Goal: Check status: Check status

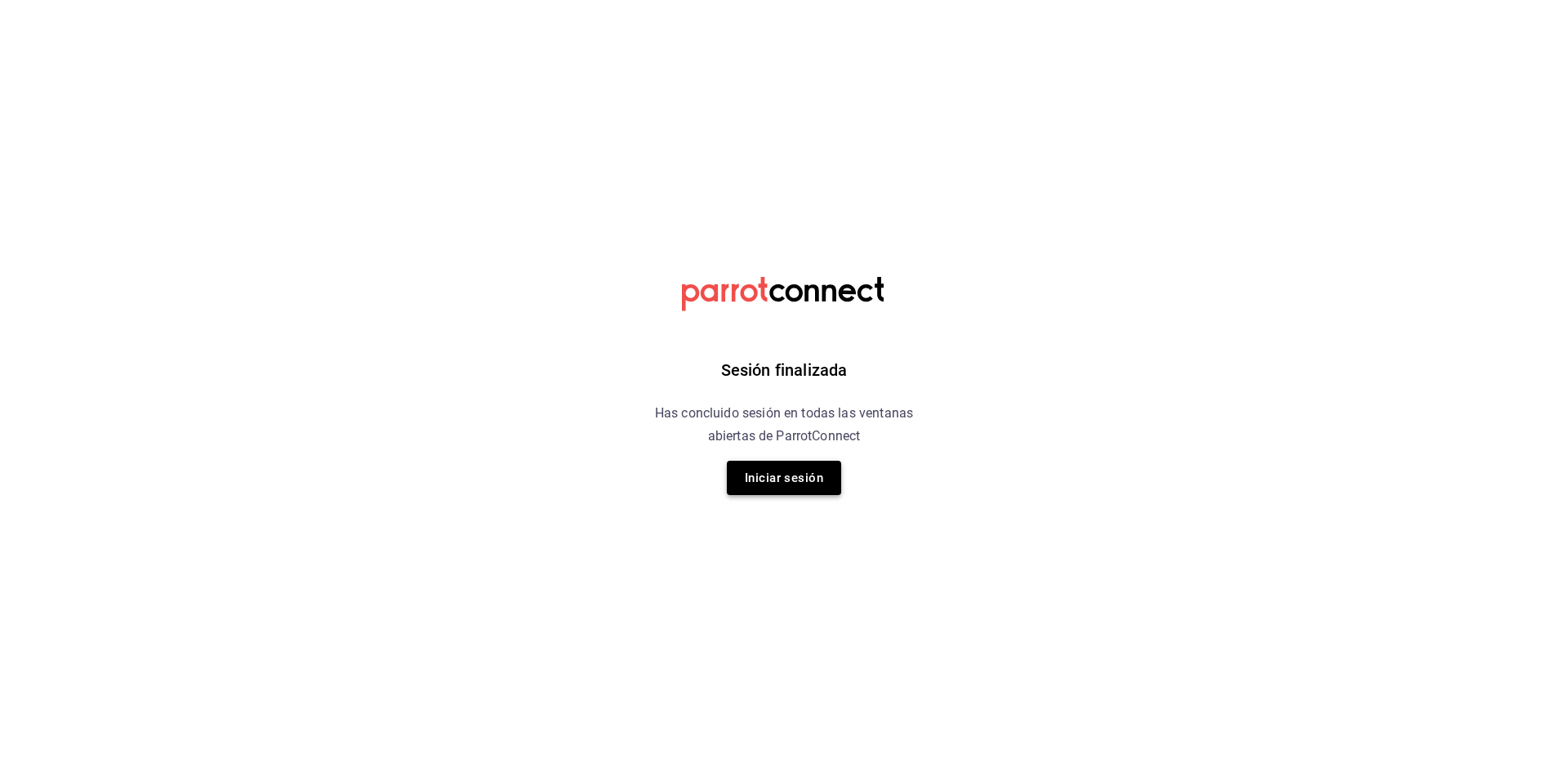
click at [801, 486] on button "Iniciar sesión" at bounding box center [784, 477] width 114 height 35
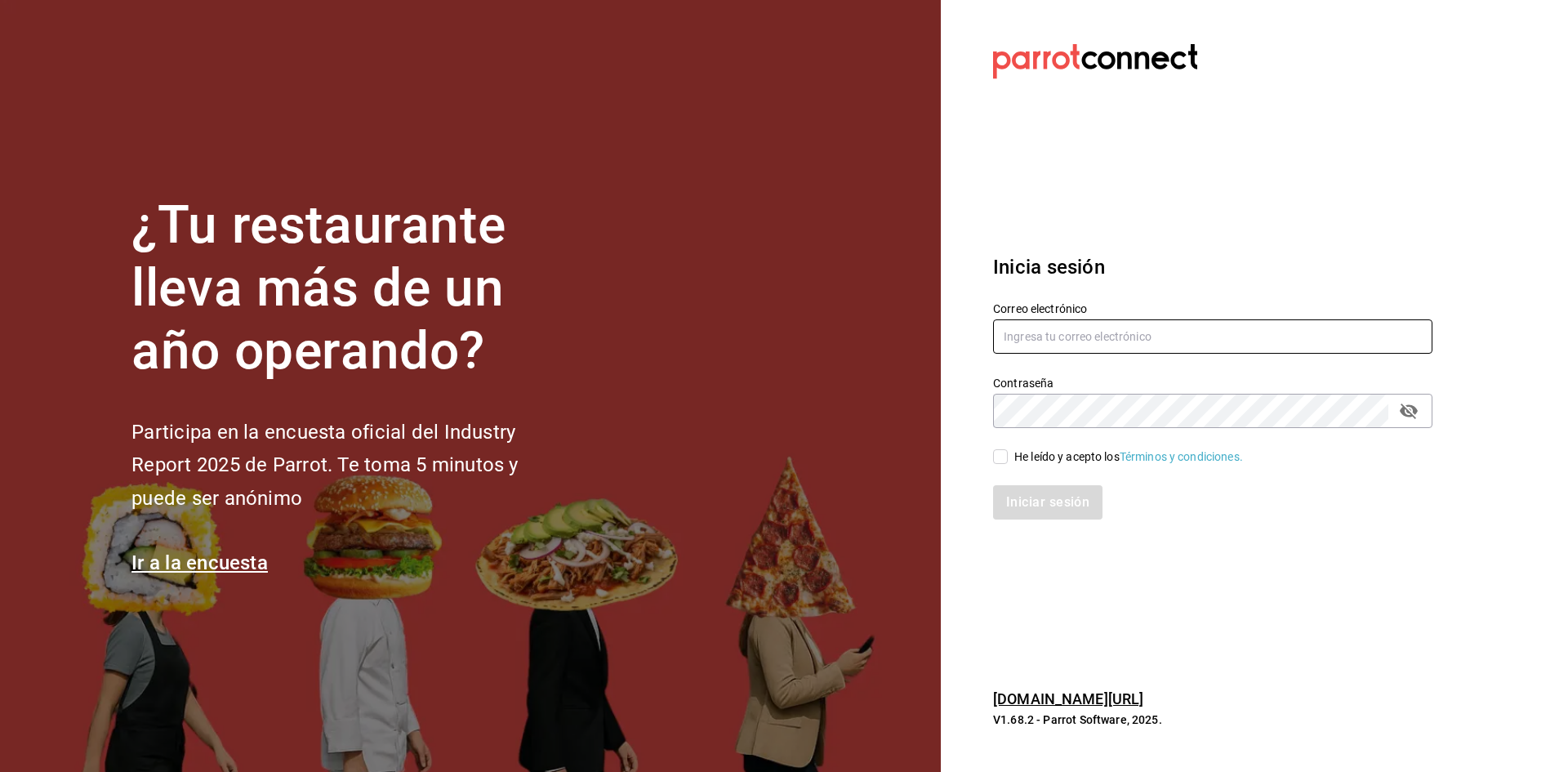
type input "admon.panmalomx@outlook.com"
click at [1002, 458] on input "He leído y acepto los Términos y condiciones." at bounding box center [1000, 456] width 14 height 14
checkbox input "true"
click at [1022, 505] on button "Iniciar sesión" at bounding box center [1048, 502] width 111 height 35
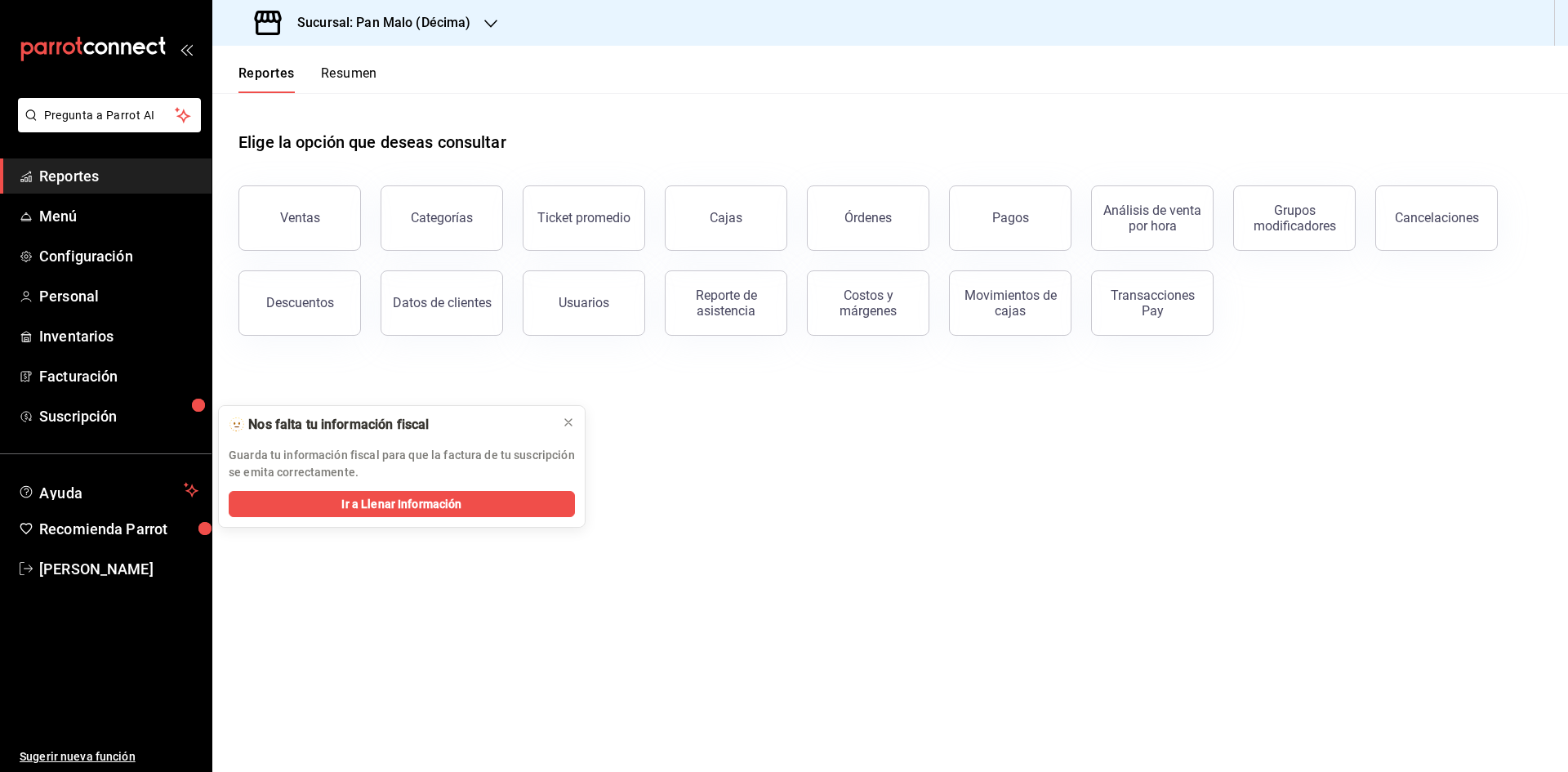
drag, startPoint x: 729, startPoint y: 227, endPoint x: 722, endPoint y: 181, distance: 46.5
click at [729, 227] on button "Cajas" at bounding box center [726, 218] width 123 height 65
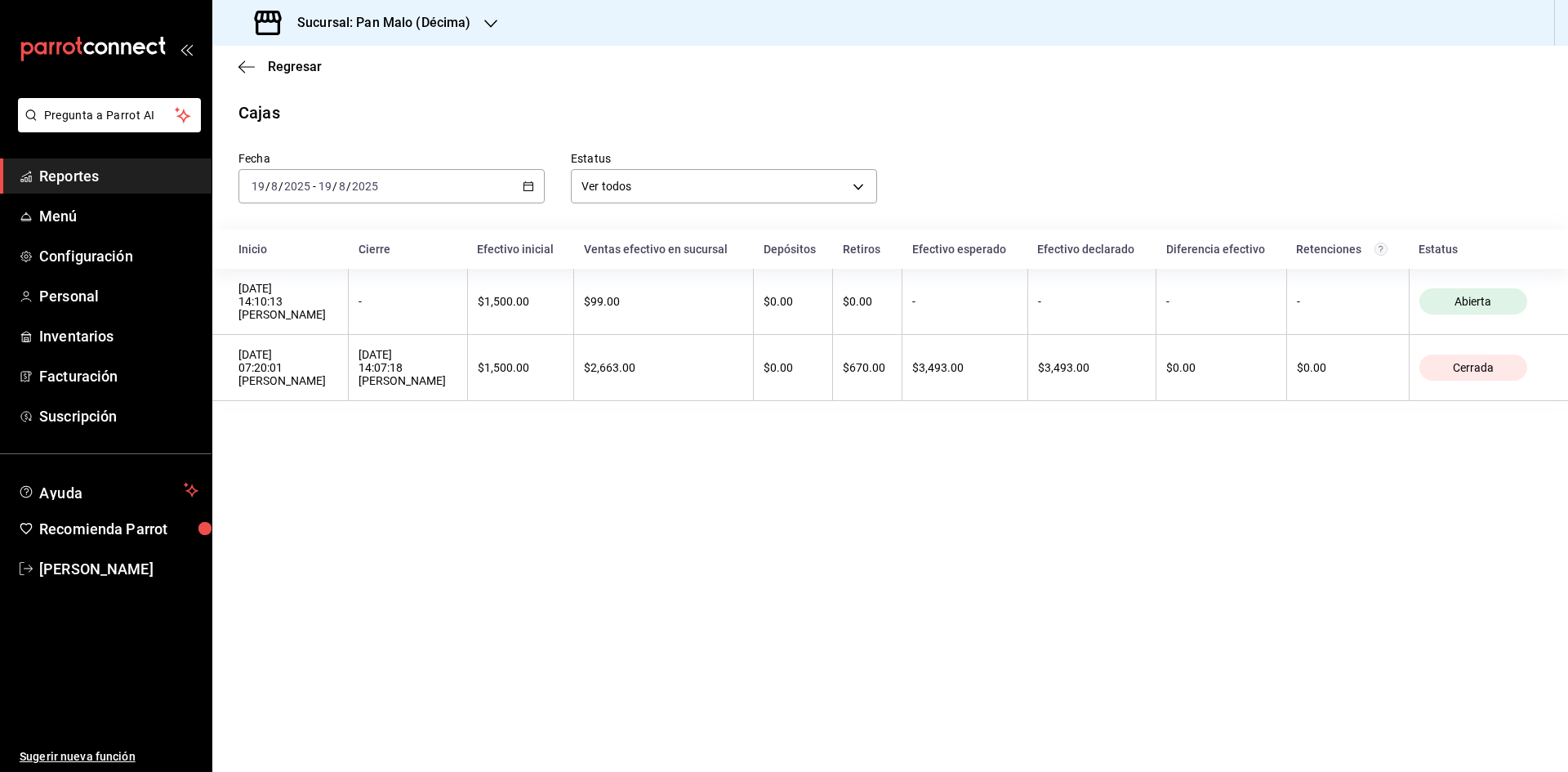
click at [528, 193] on div "2025-08-19 19 / 8 / 2025 - 2025-08-19 19 / 8 / 2025" at bounding box center [392, 186] width 306 height 35
click at [343, 425] on span "Rango de fechas" at bounding box center [316, 419] width 127 height 17
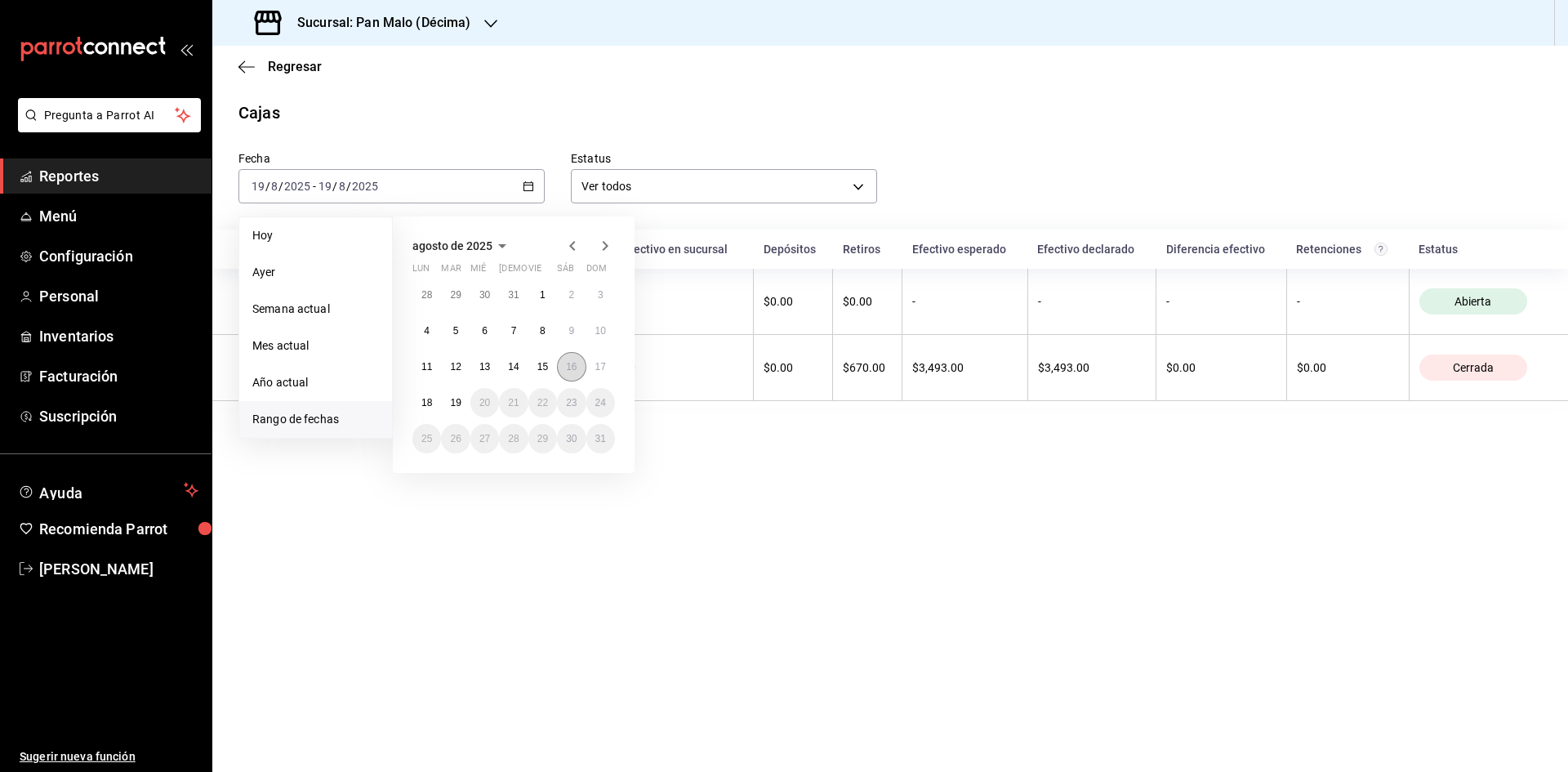
click at [573, 367] on abbr "16" at bounding box center [571, 367] width 11 height 12
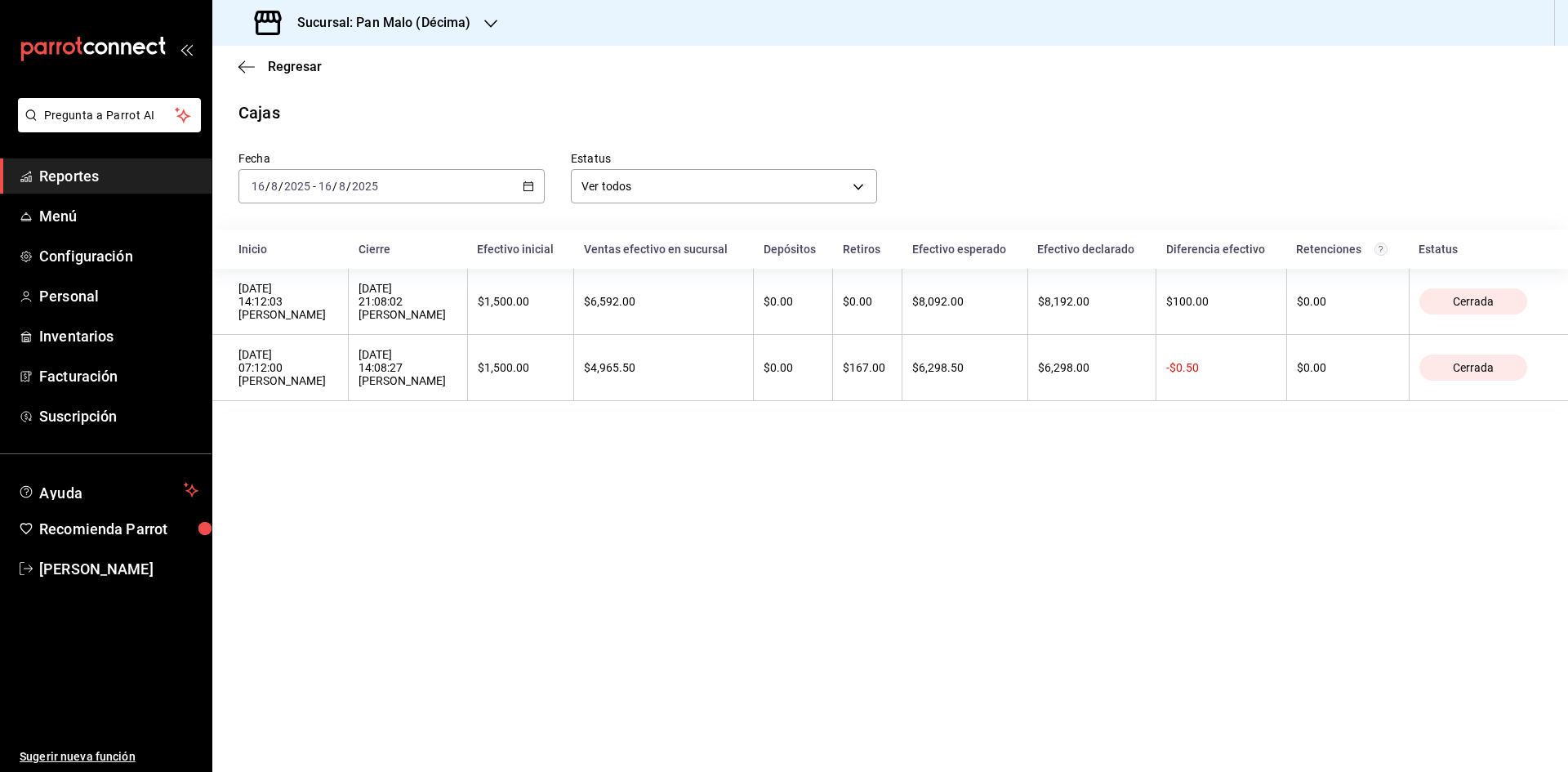
click at [129, 177] on span "Reportes" at bounding box center [118, 176] width 159 height 22
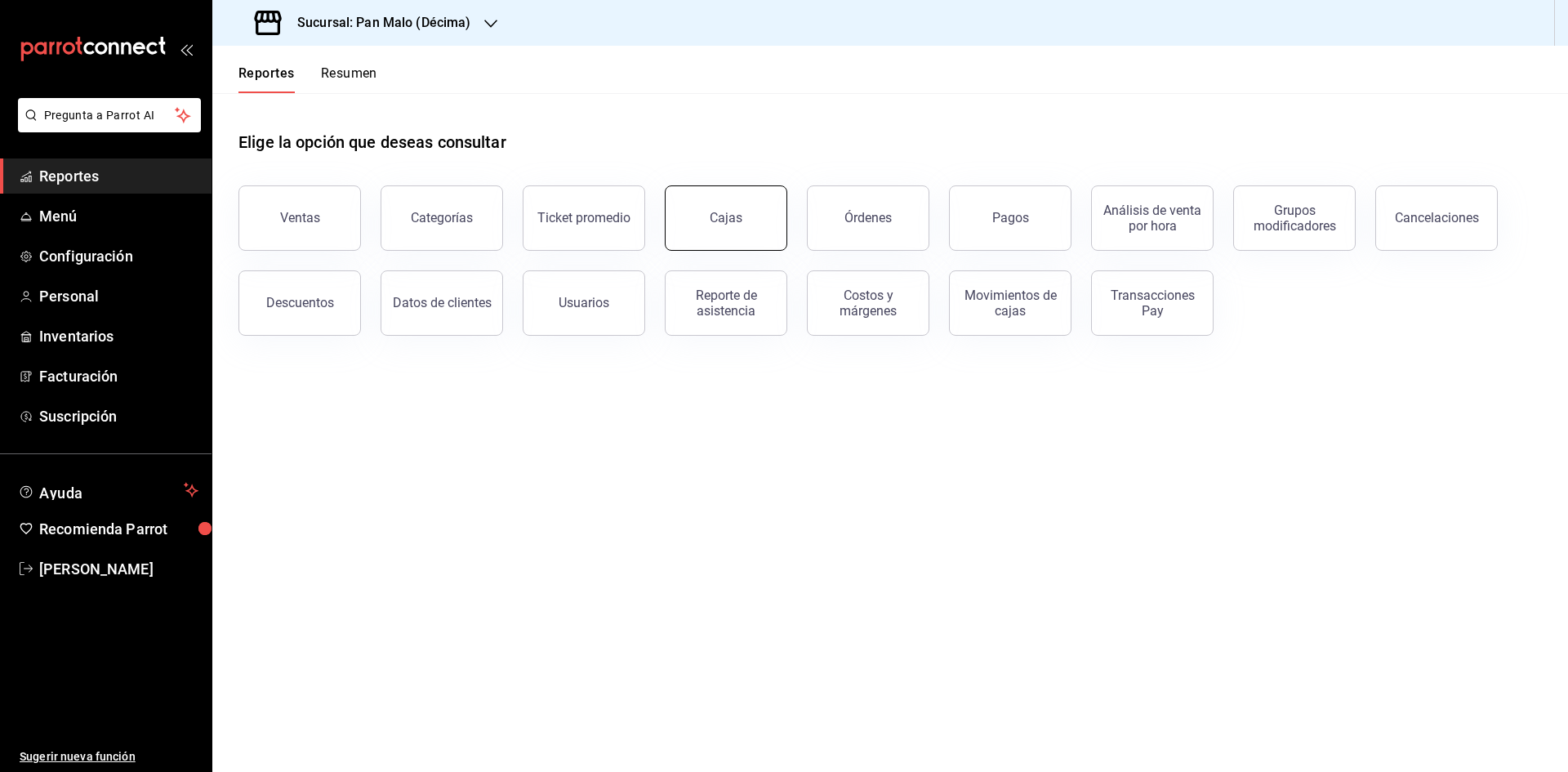
click at [722, 209] on button "Cajas" at bounding box center [726, 218] width 123 height 65
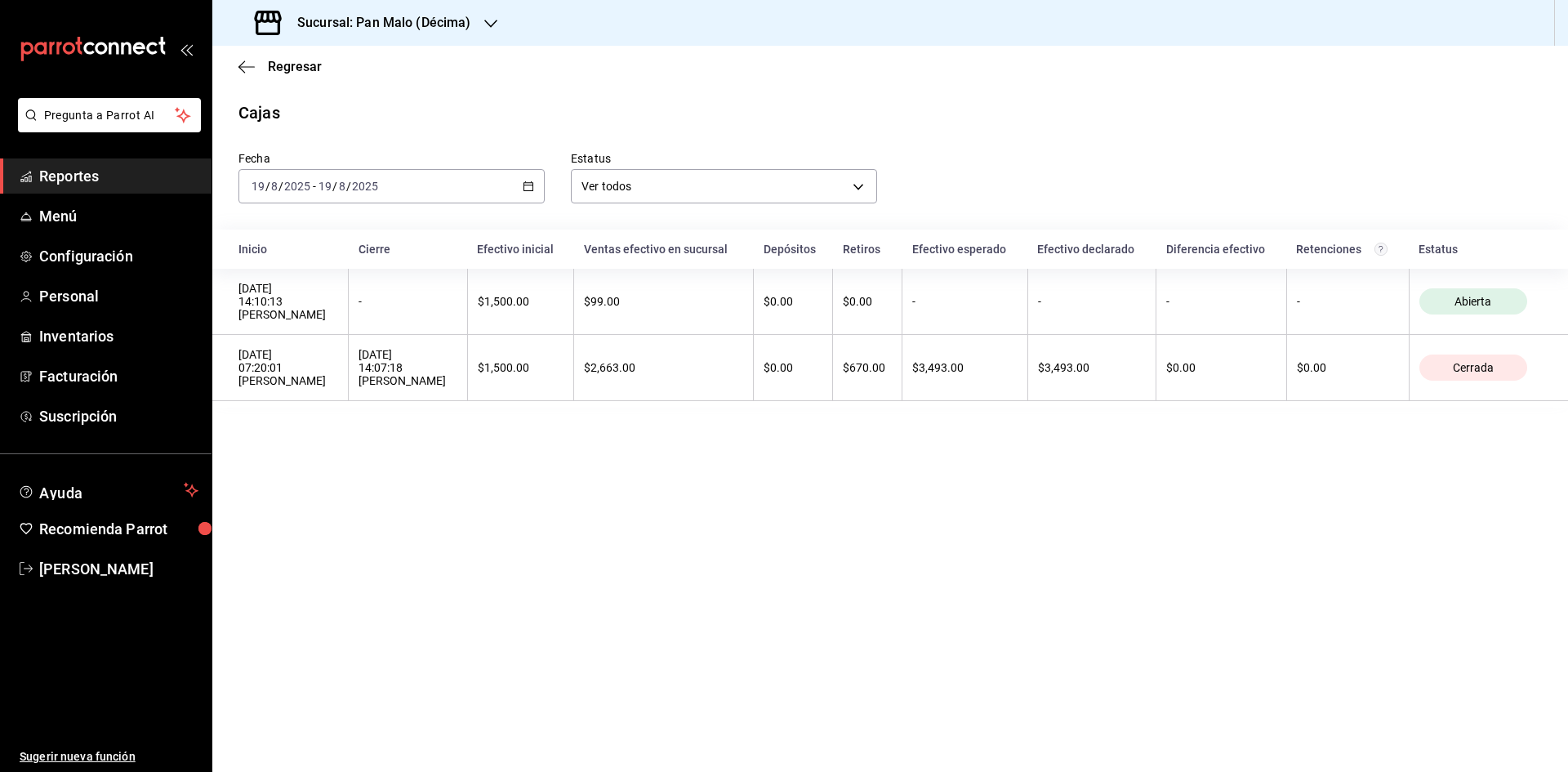
click at [531, 185] on \(Stroke\) "button" at bounding box center [529, 185] width 9 height 1
click at [343, 405] on li "Rango de fechas" at bounding box center [316, 419] width 152 height 36
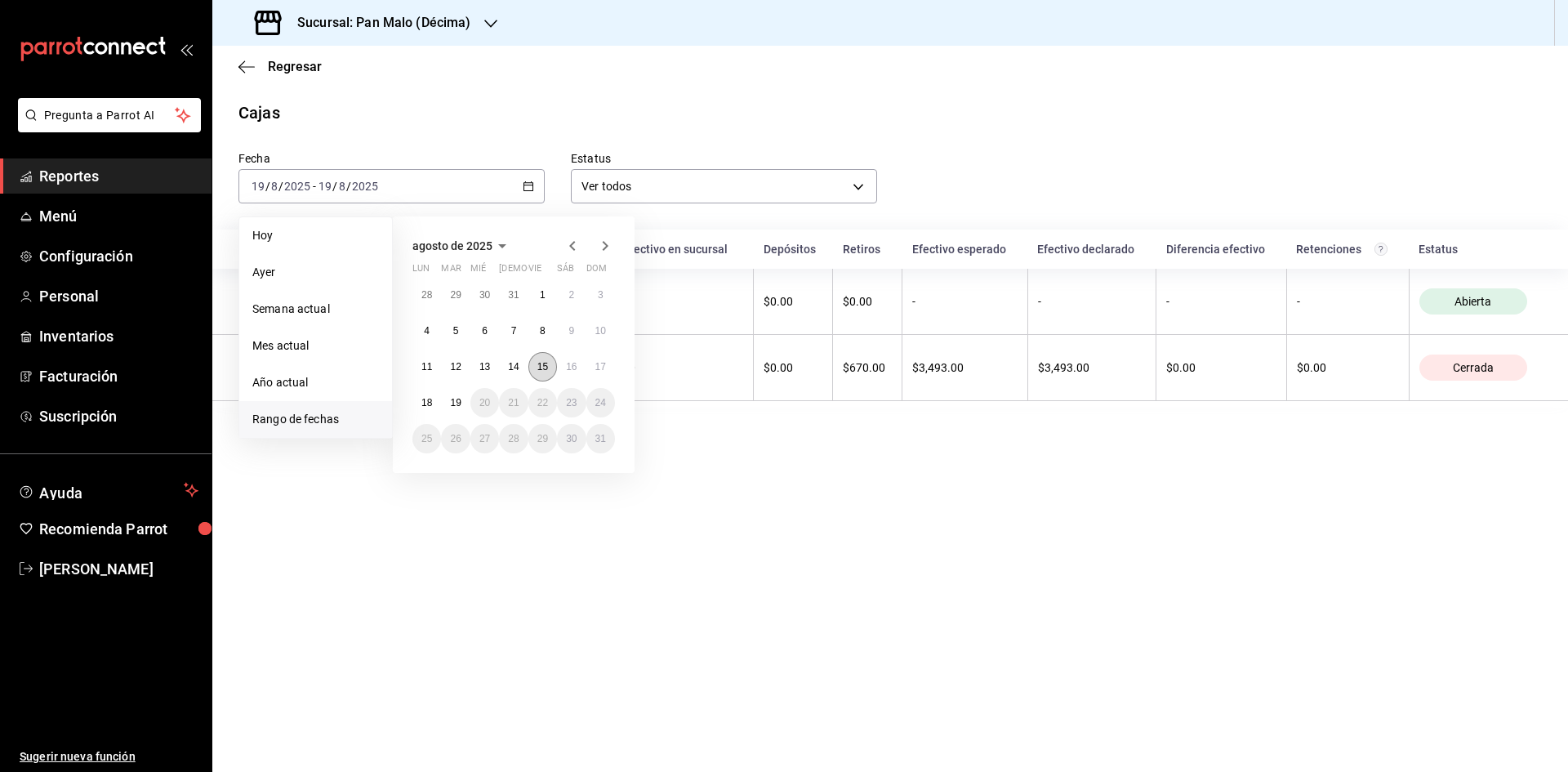
click at [547, 364] on abbr "15" at bounding box center [542, 367] width 11 height 12
click at [543, 365] on abbr "15" at bounding box center [542, 367] width 11 height 12
click at [543, 365] on div "$1,500.00" at bounding box center [520, 367] width 85 height 13
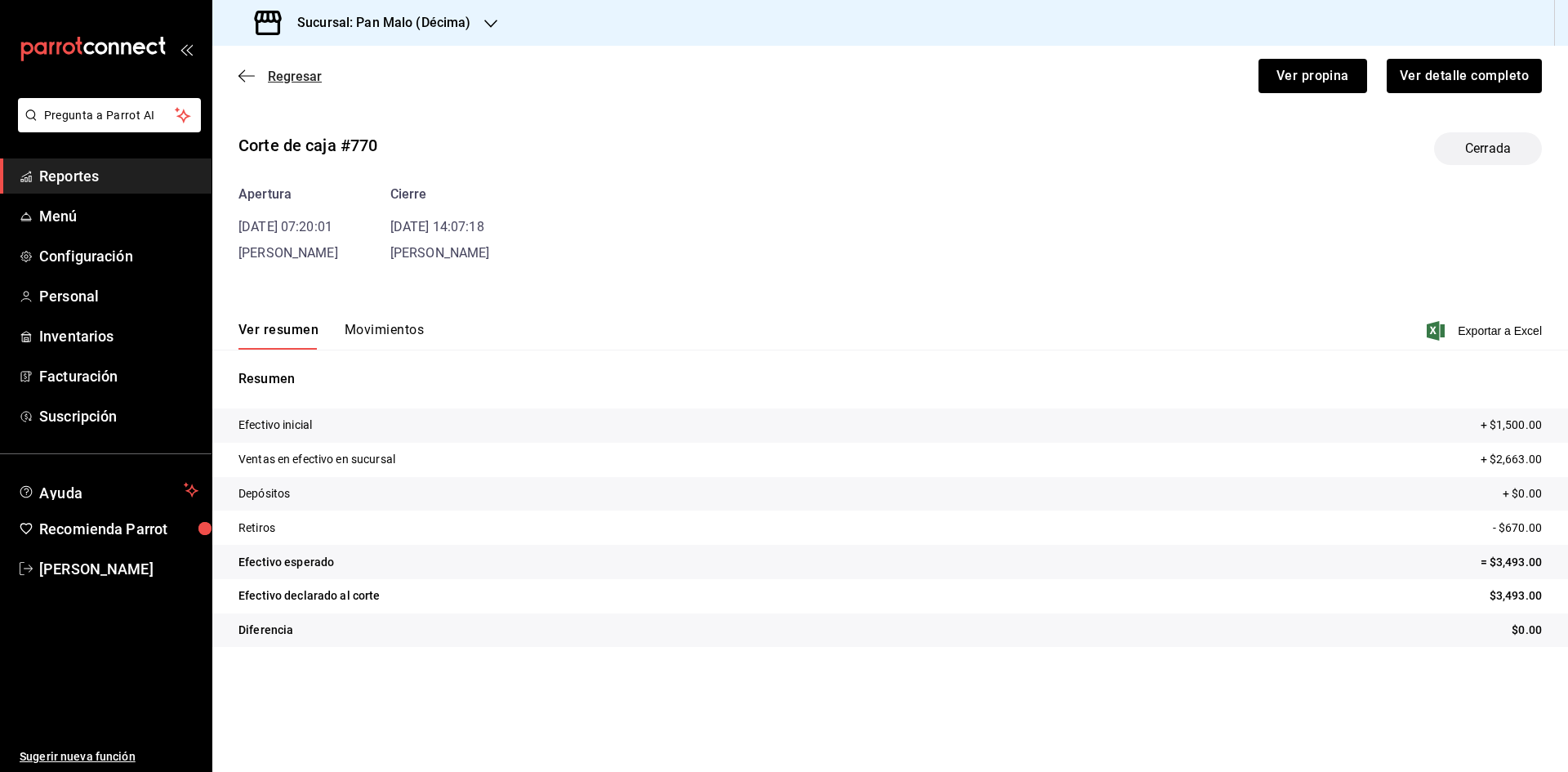
click at [249, 70] on icon "button" at bounding box center [246, 75] width 16 height 14
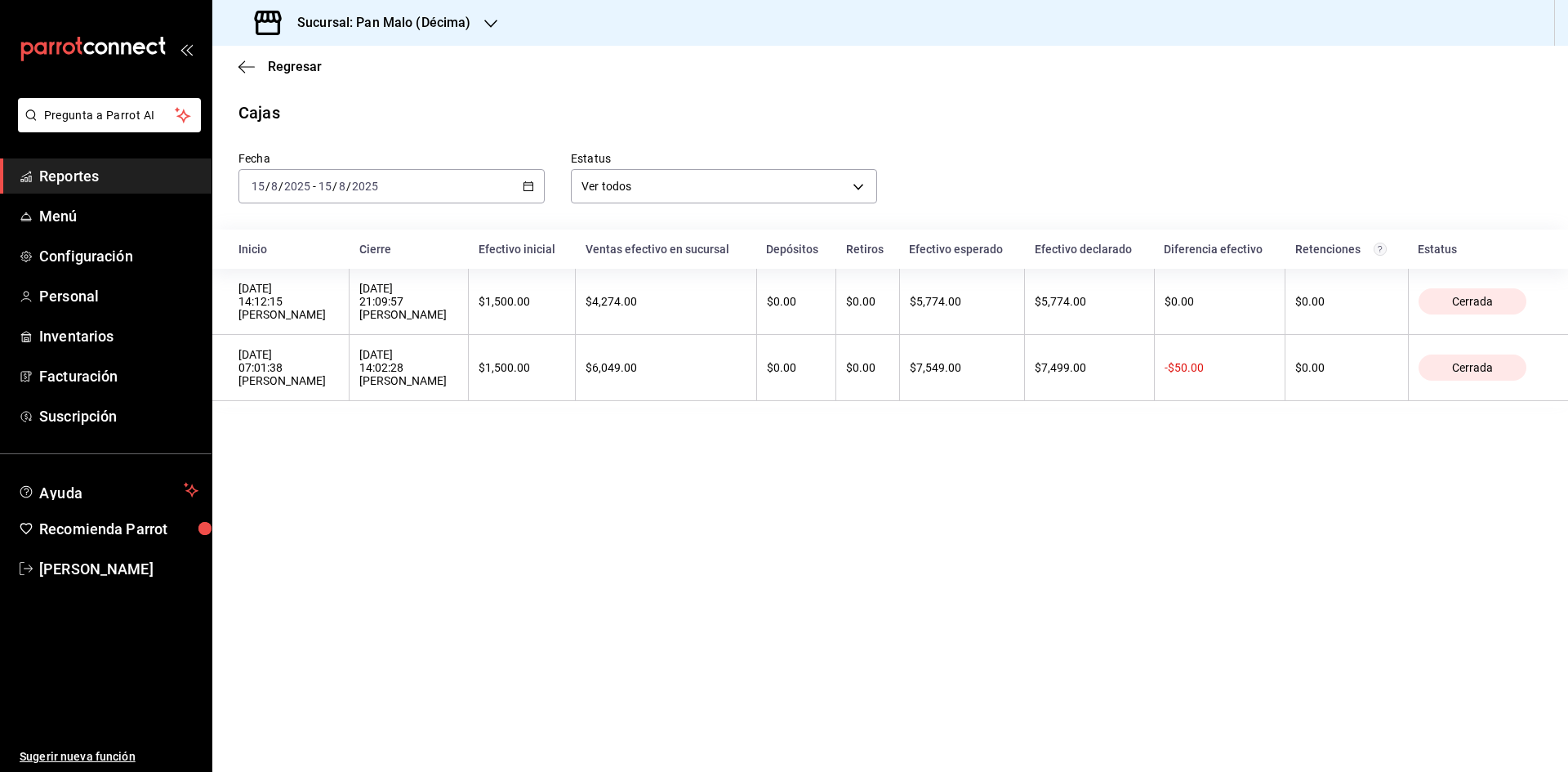
click at [529, 190] on \(Stroke\) "button" at bounding box center [529, 186] width 10 height 9
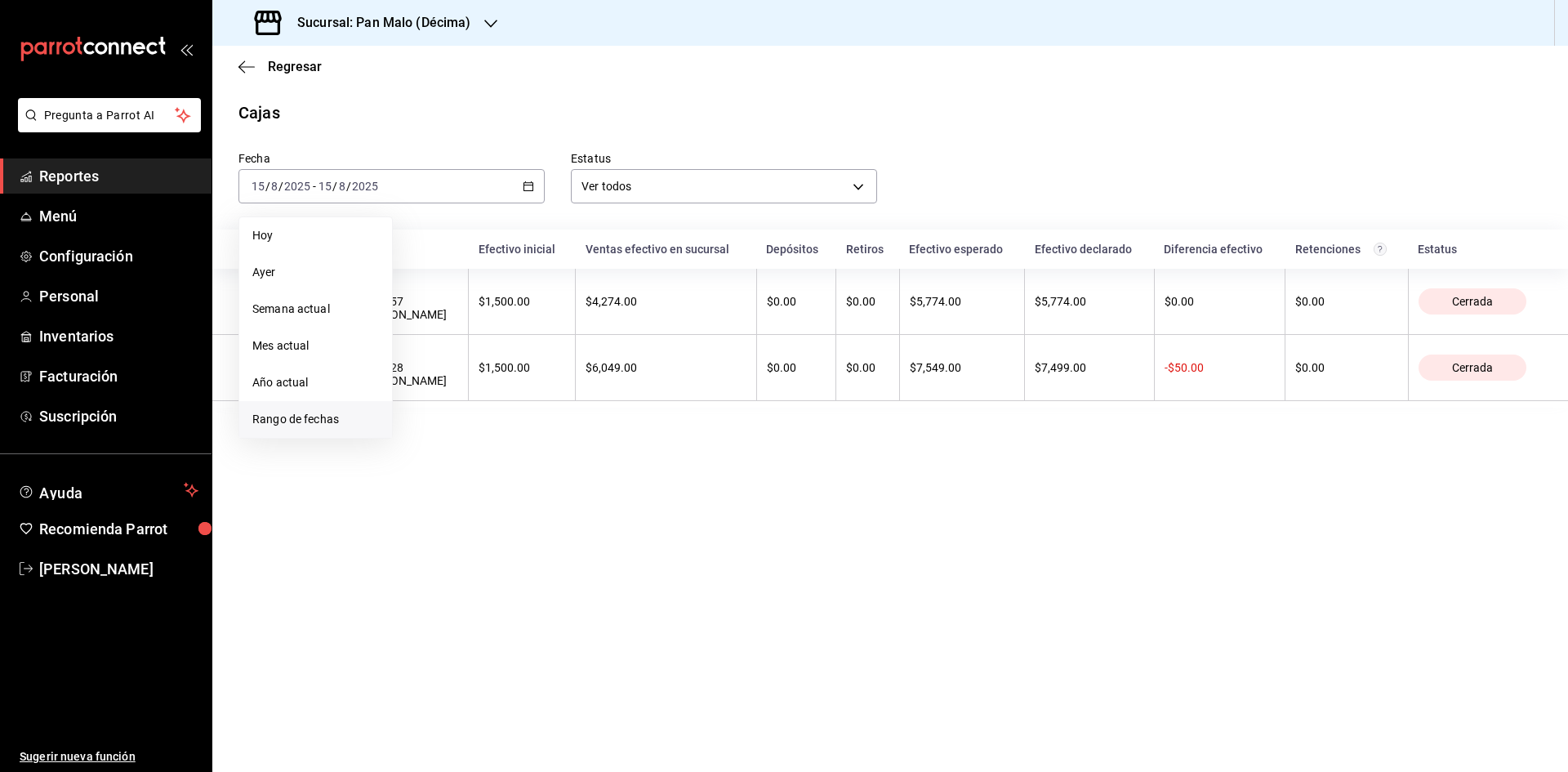
click at [331, 423] on span "Rango de fechas" at bounding box center [316, 419] width 127 height 17
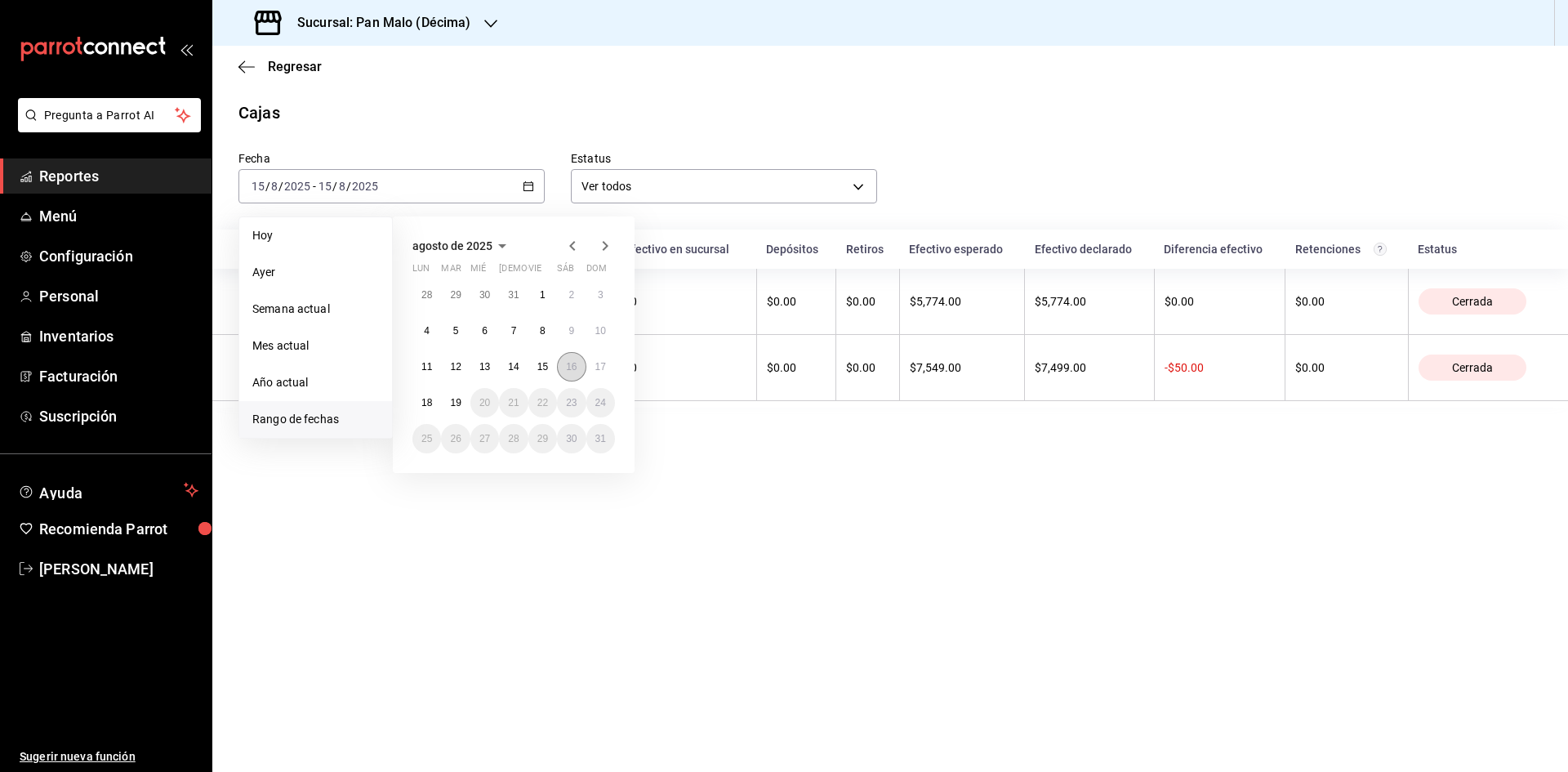
click at [564, 364] on button "16" at bounding box center [571, 367] width 29 height 30
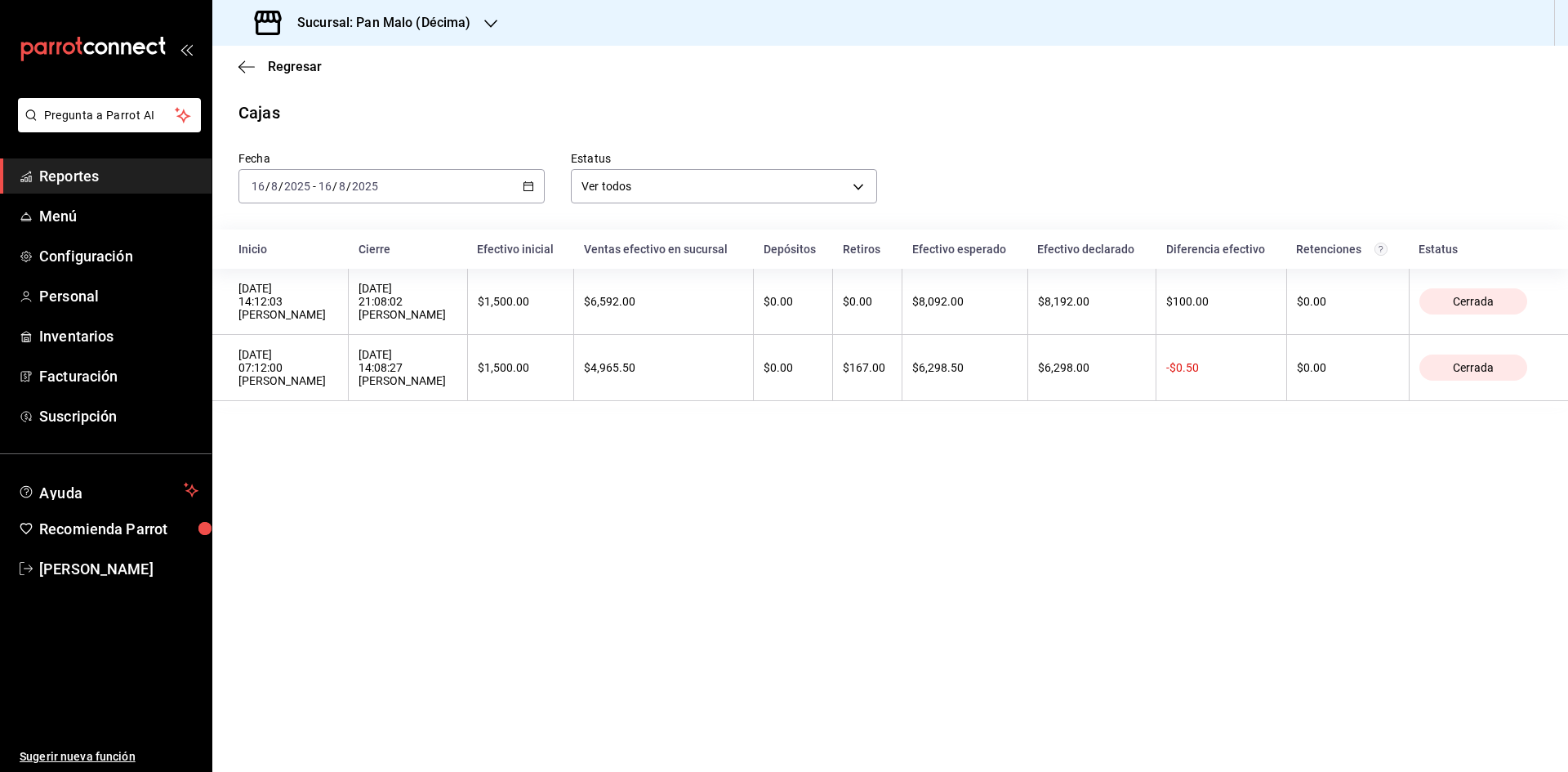
click at [146, 185] on span "Reportes" at bounding box center [118, 176] width 159 height 22
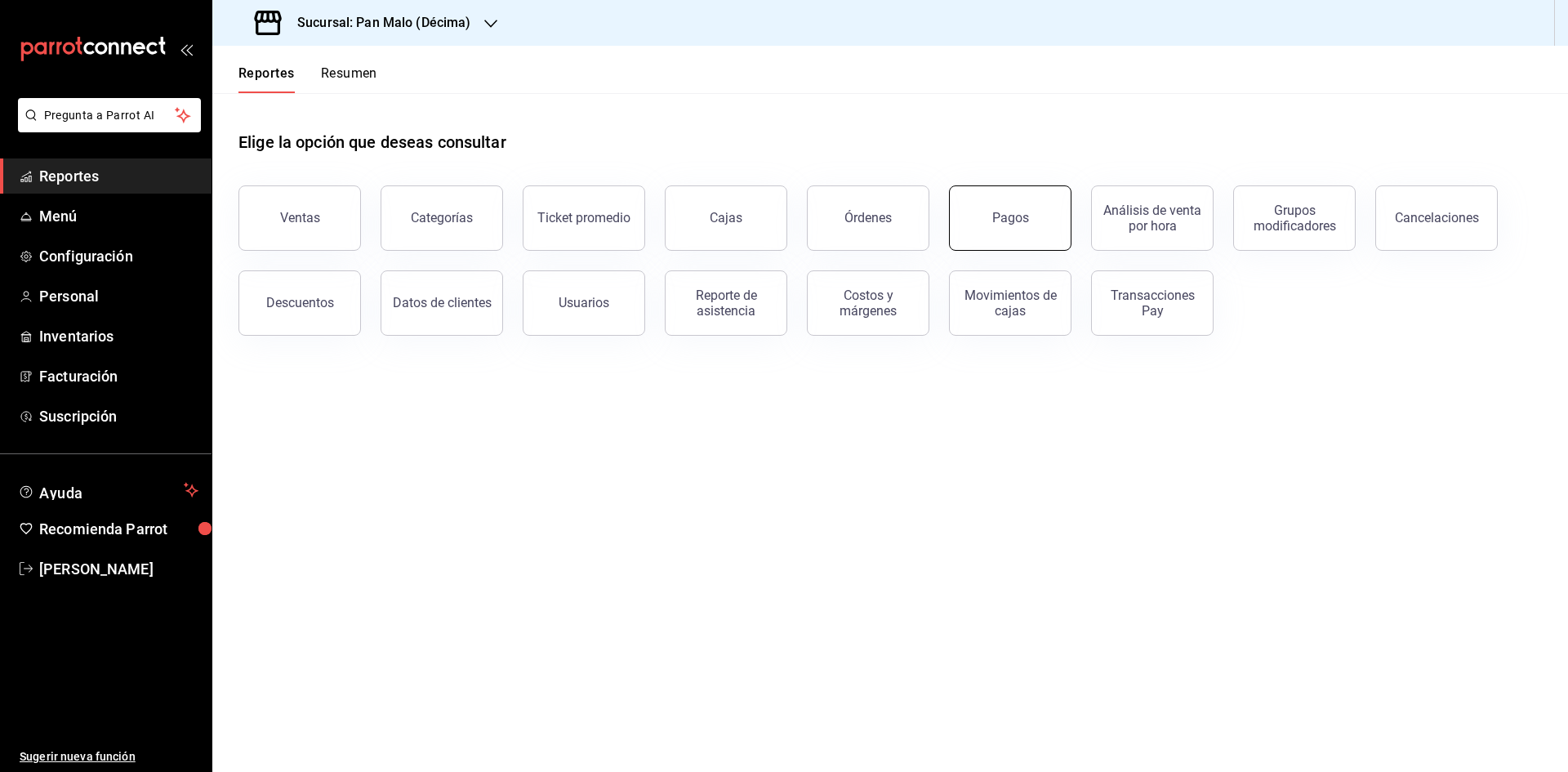
click at [986, 222] on button "Pagos" at bounding box center [1010, 218] width 123 height 65
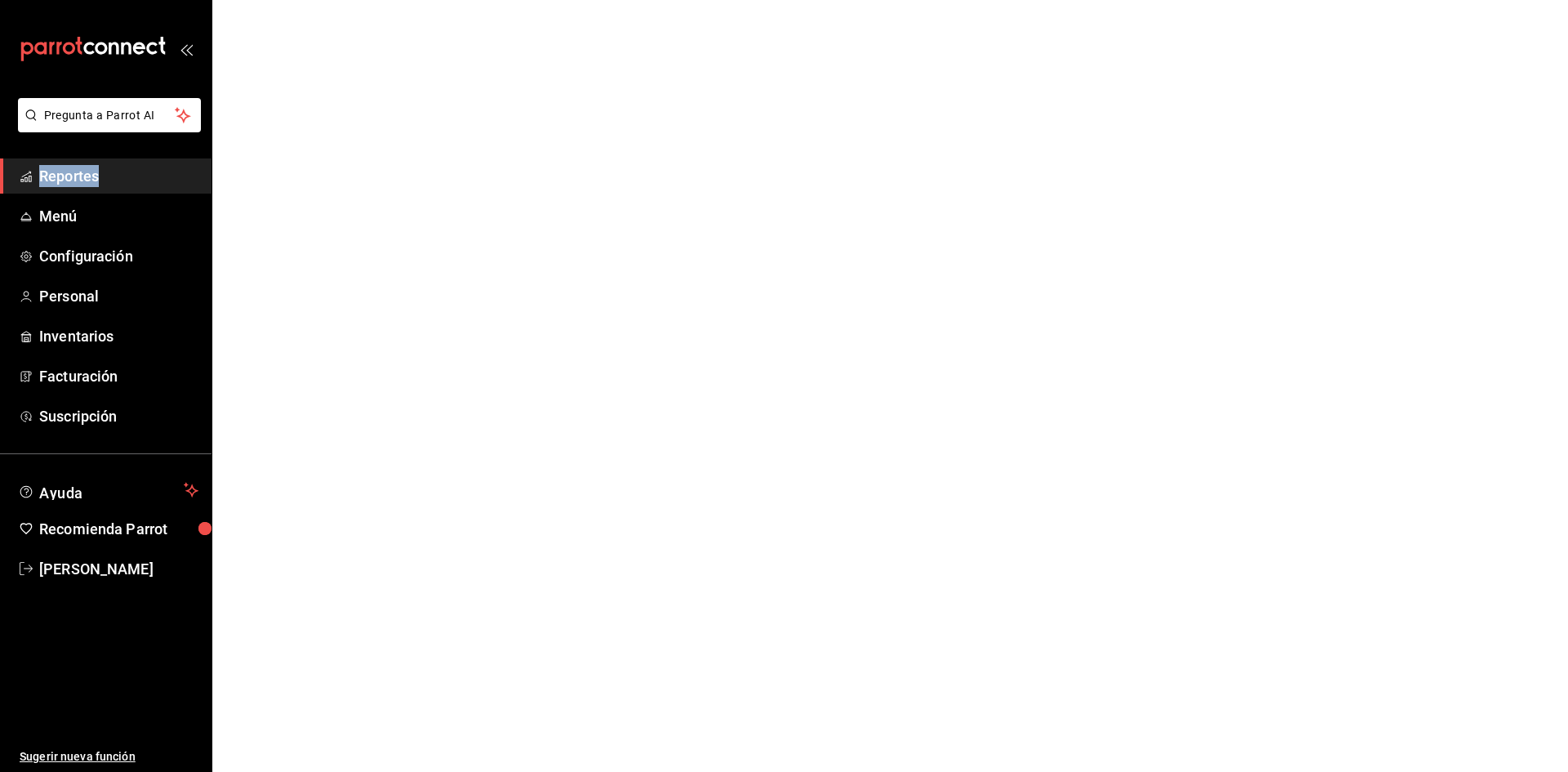
click at [985, 0] on html "Pregunta a Parrot AI Reportes Menú Configuración Personal Inventarios Facturaci…" at bounding box center [784, 0] width 1568 height 0
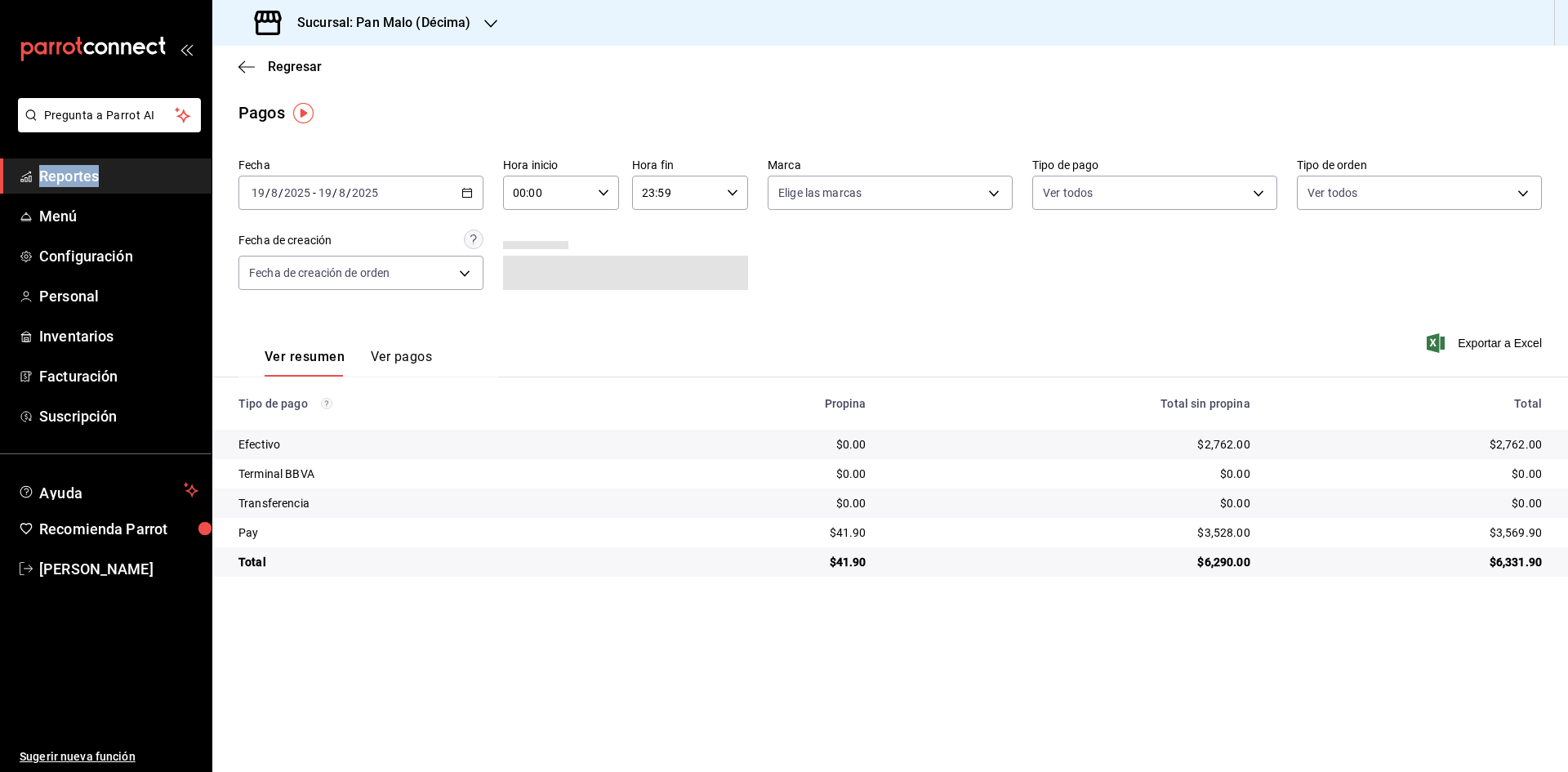
click at [464, 194] on icon "button" at bounding box center [467, 193] width 12 height 12
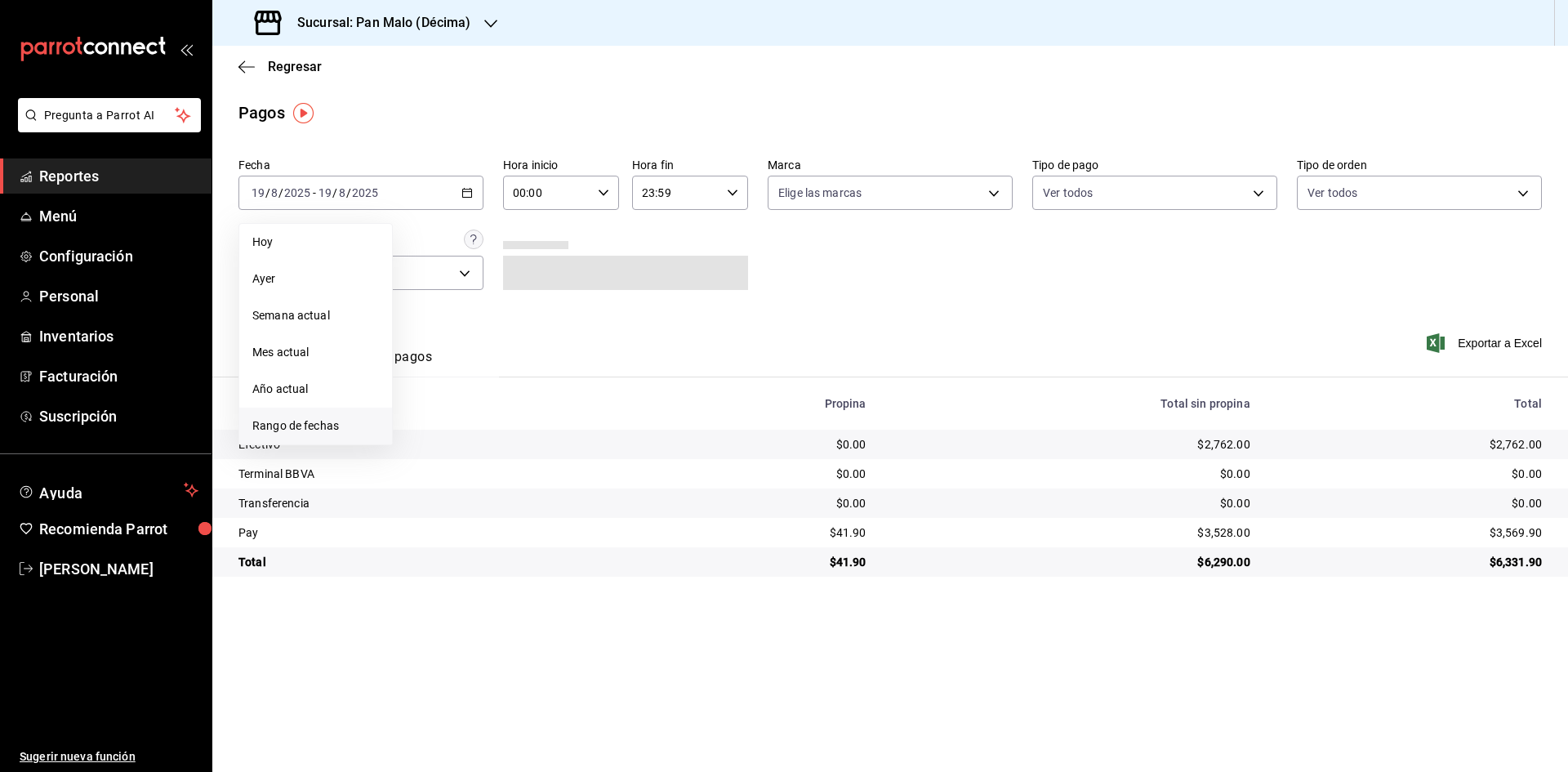
click at [342, 424] on span "Rango de fechas" at bounding box center [316, 426] width 127 height 17
click at [540, 374] on abbr "15" at bounding box center [542, 373] width 11 height 12
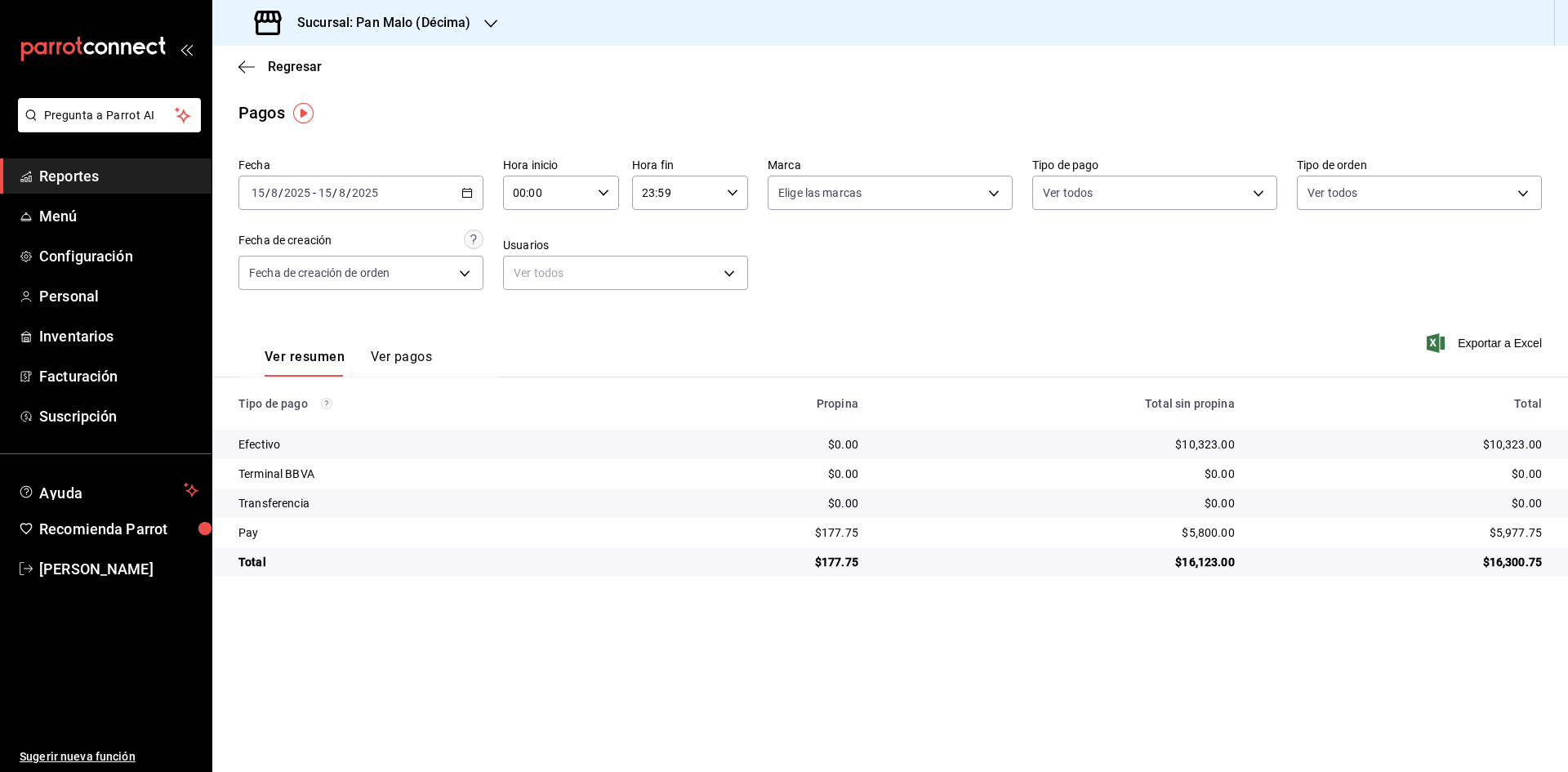
click at [455, 190] on div "2025-08-15 15 / 8 / 2025 - 2025-08-15 15 / 8 / 2025" at bounding box center [361, 192] width 245 height 35
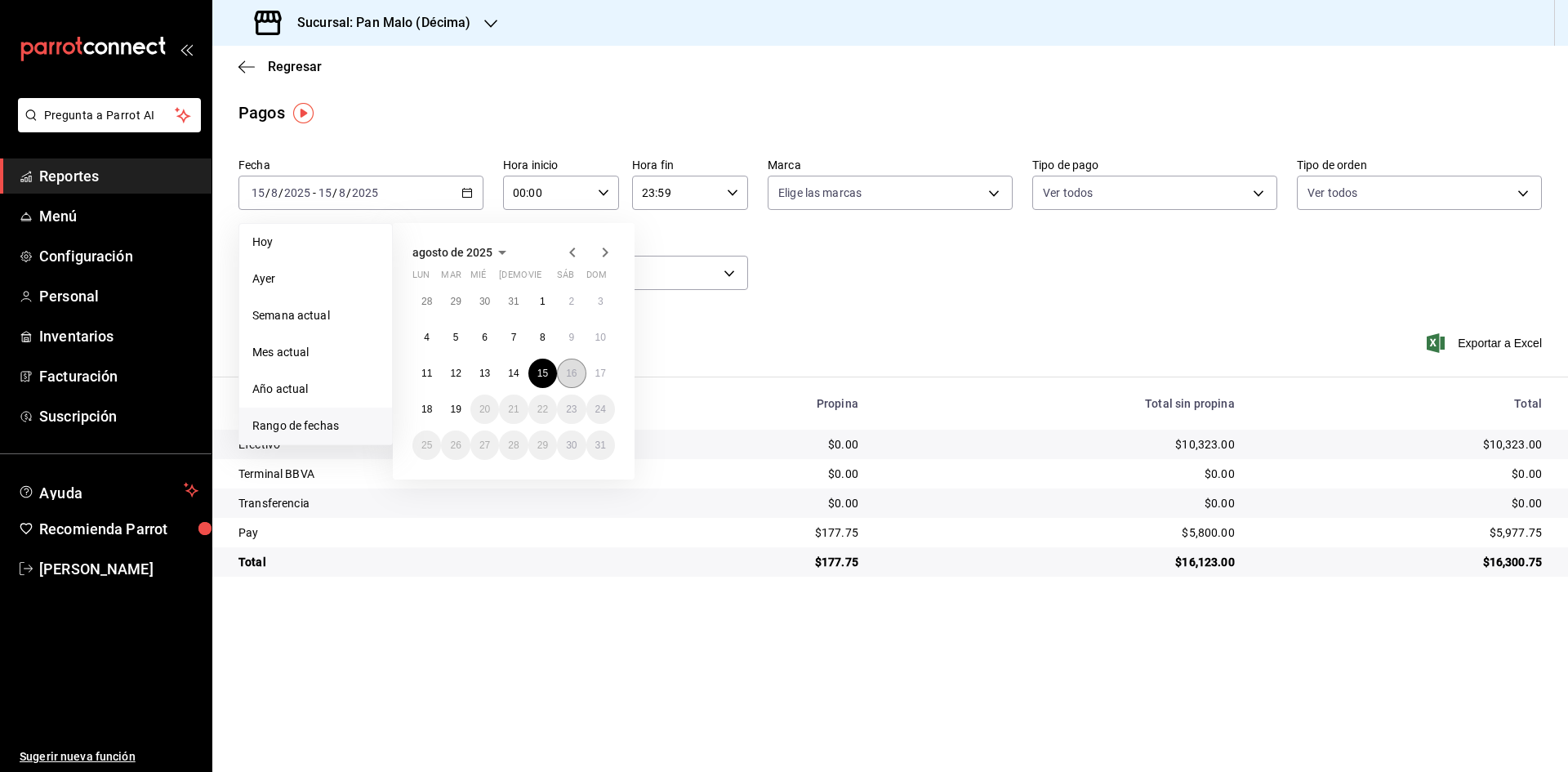
click at [570, 374] on abbr "16" at bounding box center [571, 373] width 11 height 12
